Goal: Transaction & Acquisition: Purchase product/service

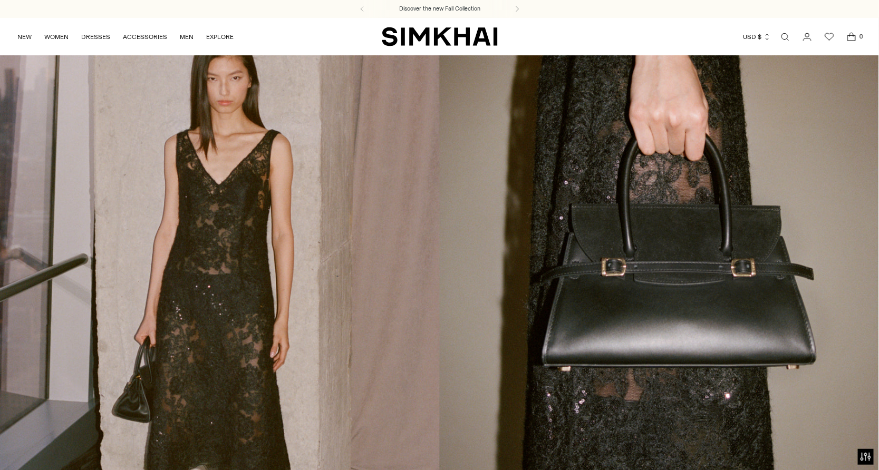
click at [787, 36] on link "Open search modal" at bounding box center [785, 36] width 21 height 21
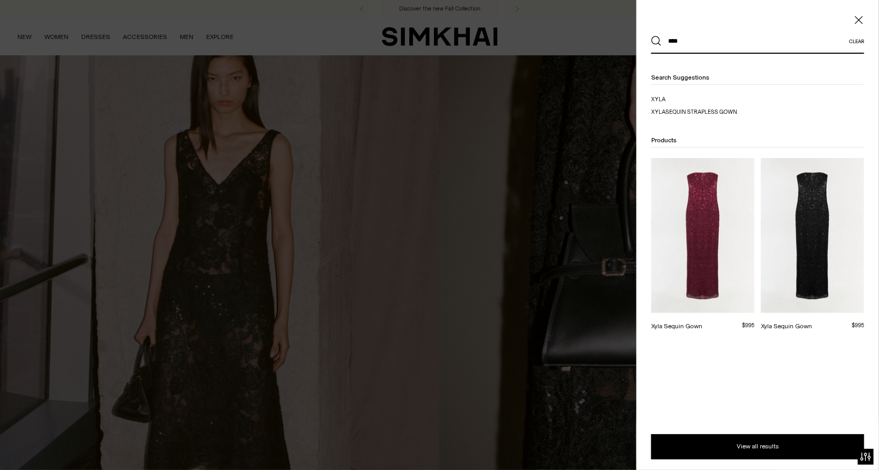
type input "****"
click at [848, 293] on img at bounding box center [812, 235] width 103 height 155
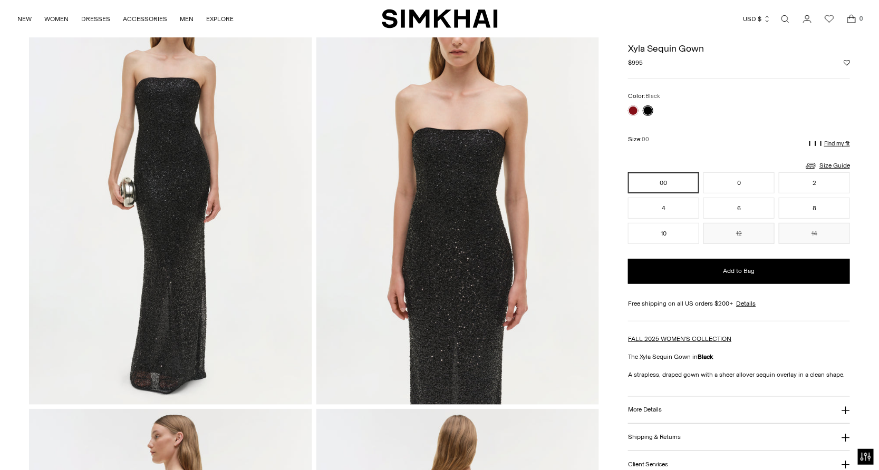
scroll to position [95, 0]
click at [145, 184] on img at bounding box center [170, 193] width 283 height 425
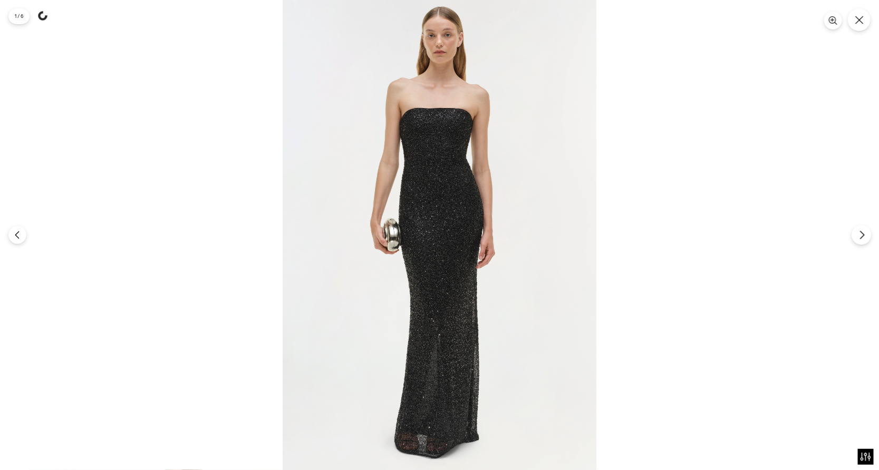
click at [860, 242] on button "Next" at bounding box center [862, 235] width 20 height 20
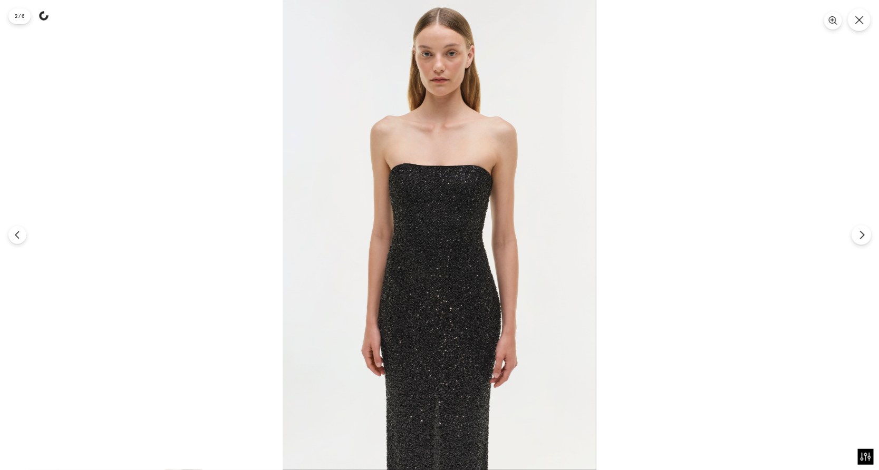
click at [860, 242] on button "Next" at bounding box center [862, 235] width 20 height 20
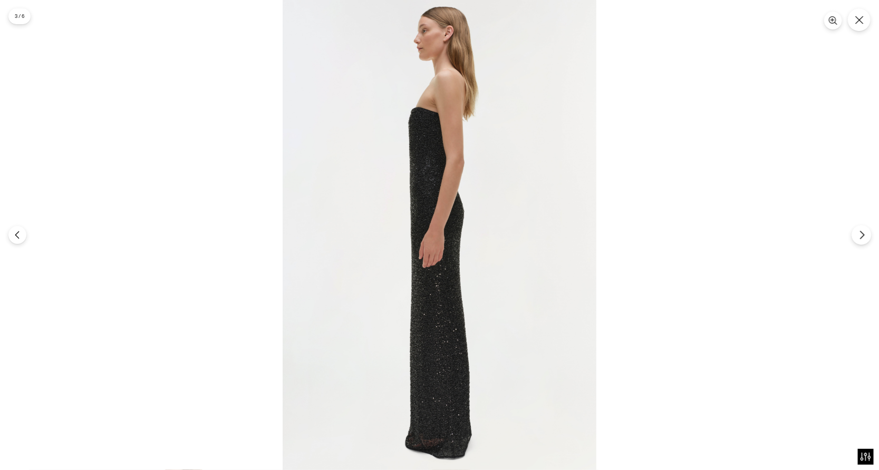
click at [860, 242] on button "Next" at bounding box center [862, 235] width 20 height 20
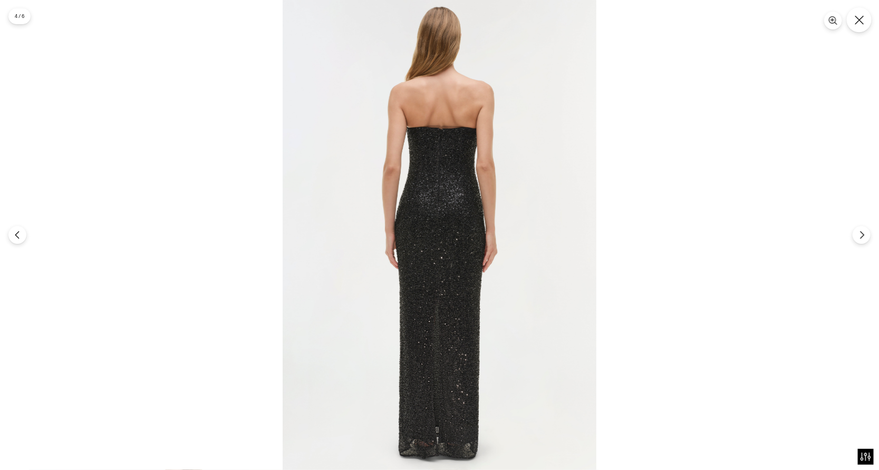
click at [860, 24] on icon "Close" at bounding box center [859, 19] width 9 height 9
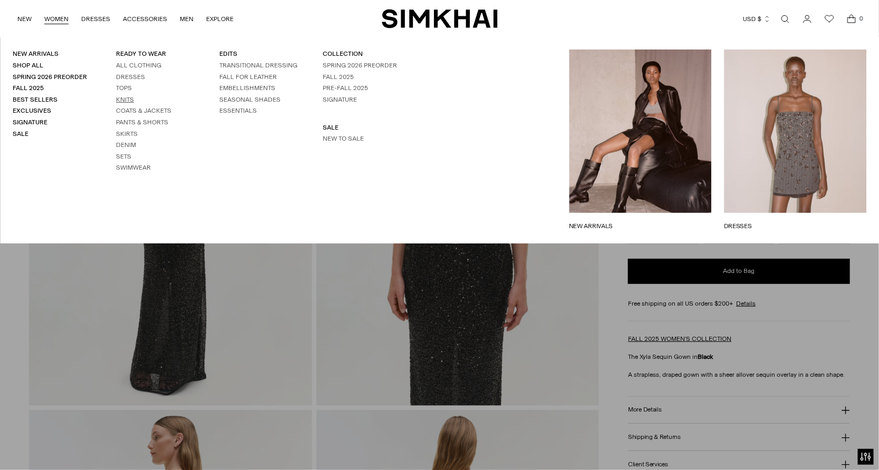
click at [122, 98] on link "Knits" at bounding box center [125, 99] width 18 height 7
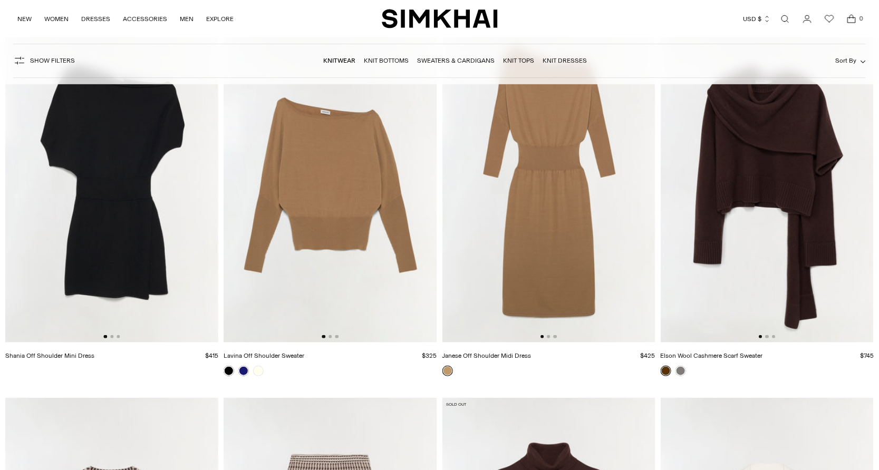
scroll to position [355, 0]
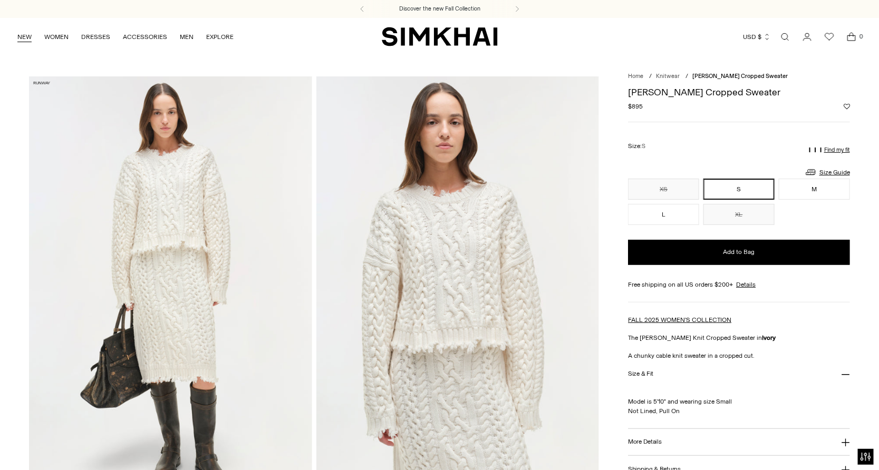
click at [25, 35] on link "NEW" at bounding box center [24, 36] width 14 height 23
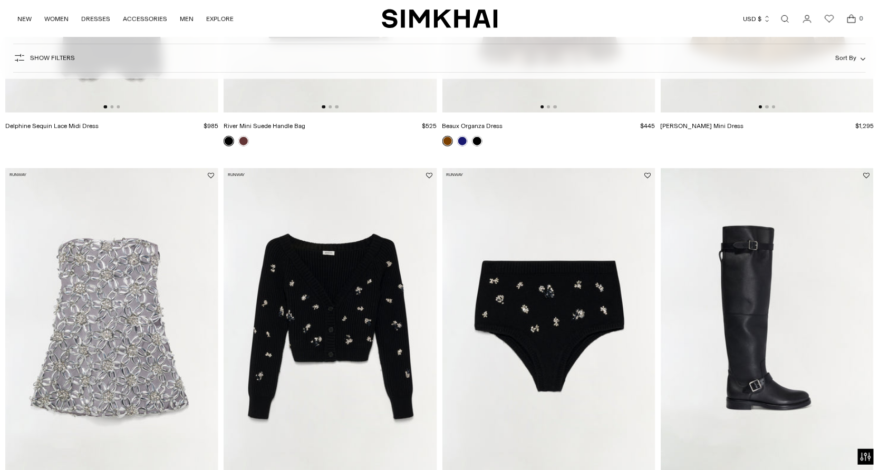
scroll to position [355, 0]
